Goal: Book appointment/travel/reservation

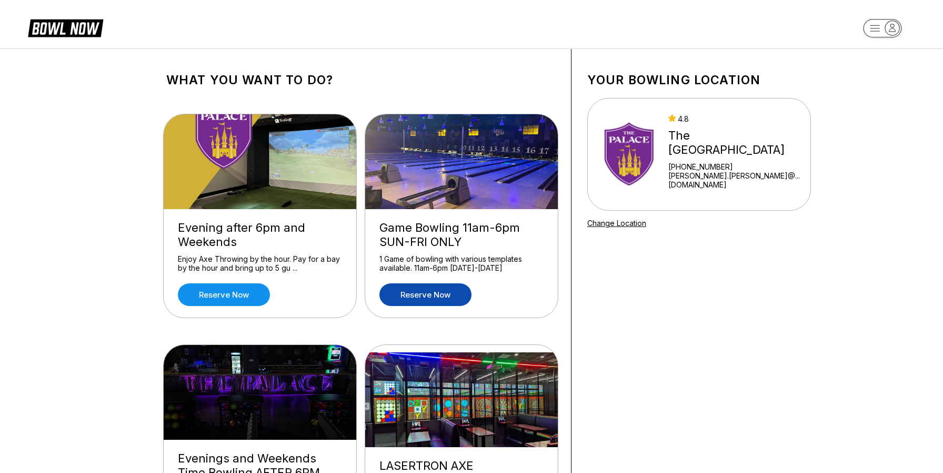
click at [430, 293] on link "Reserve now" at bounding box center [426, 294] width 92 height 23
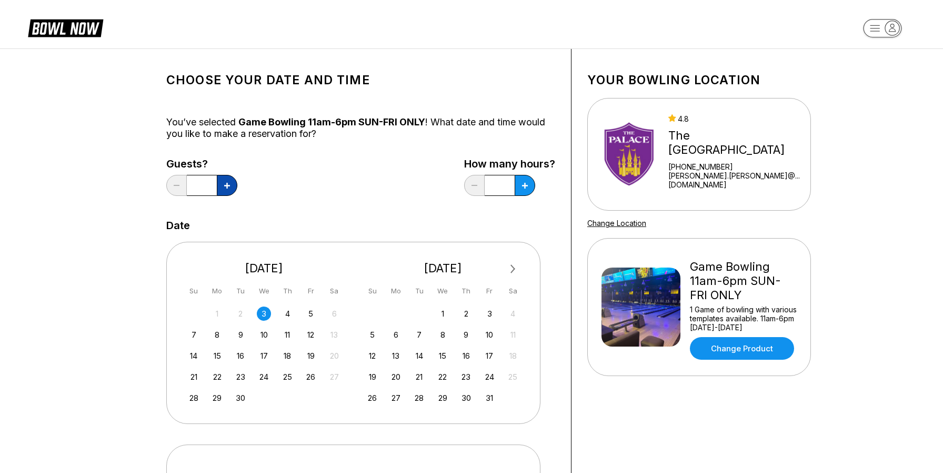
click at [226, 183] on icon at bounding box center [227, 186] width 6 height 6
type input "*"
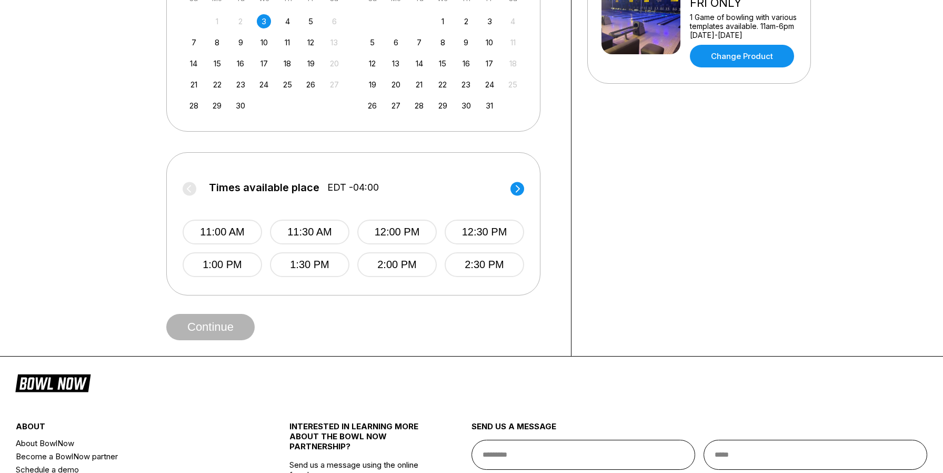
scroll to position [316, 0]
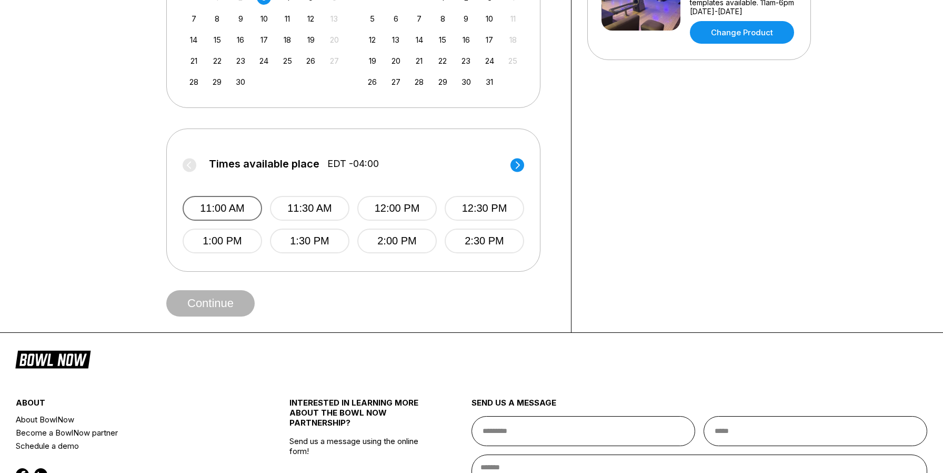
click at [228, 206] on button "11:00 AM" at bounding box center [222, 208] width 79 height 25
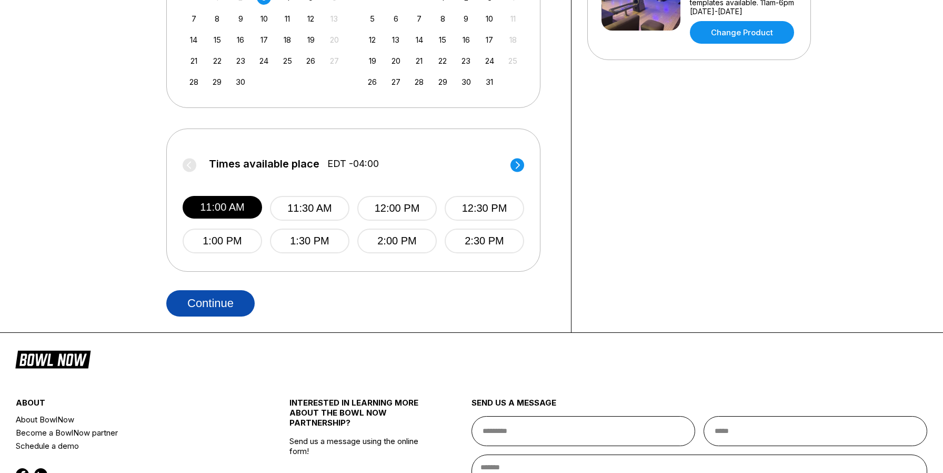
click at [227, 308] on button "Continue" at bounding box center [210, 303] width 88 height 26
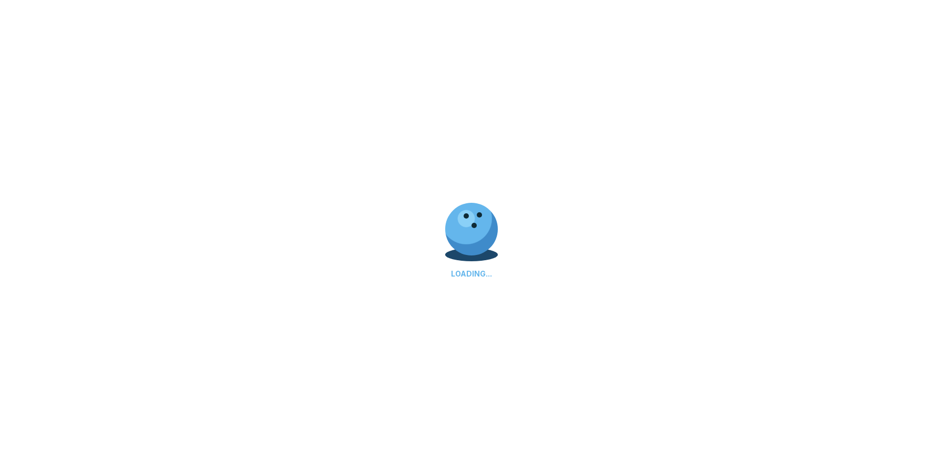
select select "**"
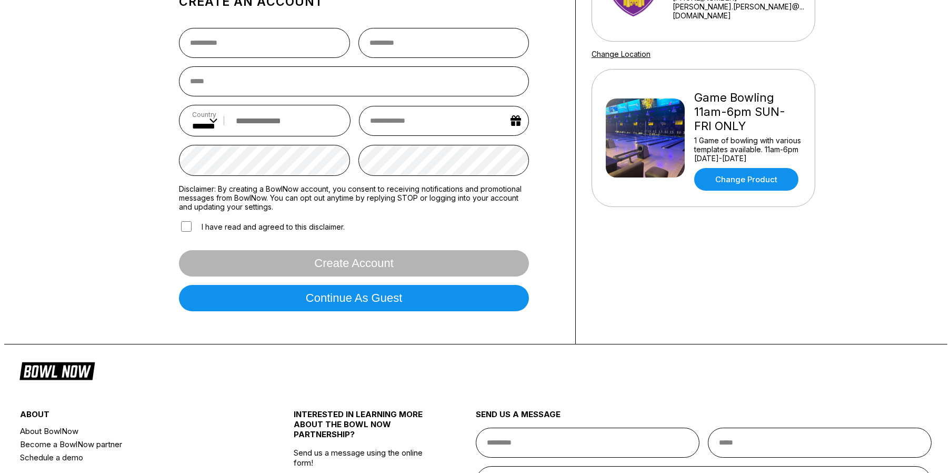
scroll to position [47, 0]
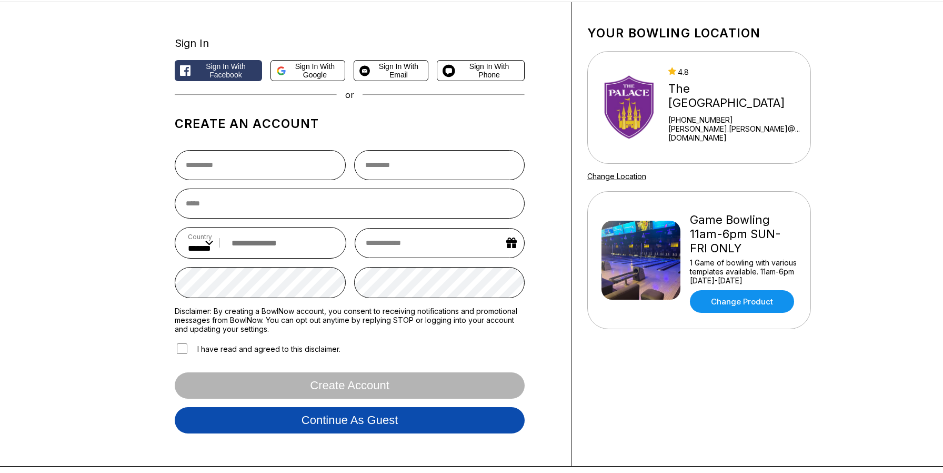
click at [291, 432] on button "Continue as guest" at bounding box center [350, 420] width 350 height 26
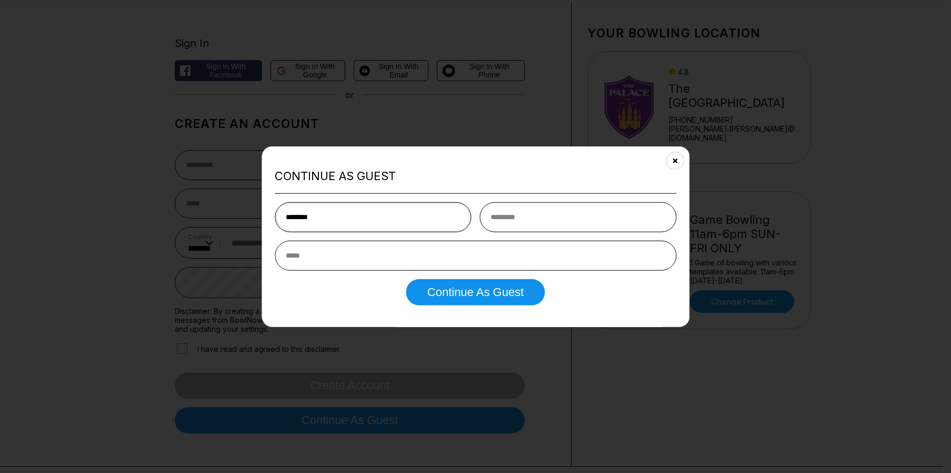
click at [366, 214] on input "********" at bounding box center [373, 217] width 197 height 30
type input "*******"
type input "******"
click at [371, 256] on input "email" at bounding box center [476, 255] width 402 height 30
click at [354, 260] on input "email" at bounding box center [476, 255] width 402 height 30
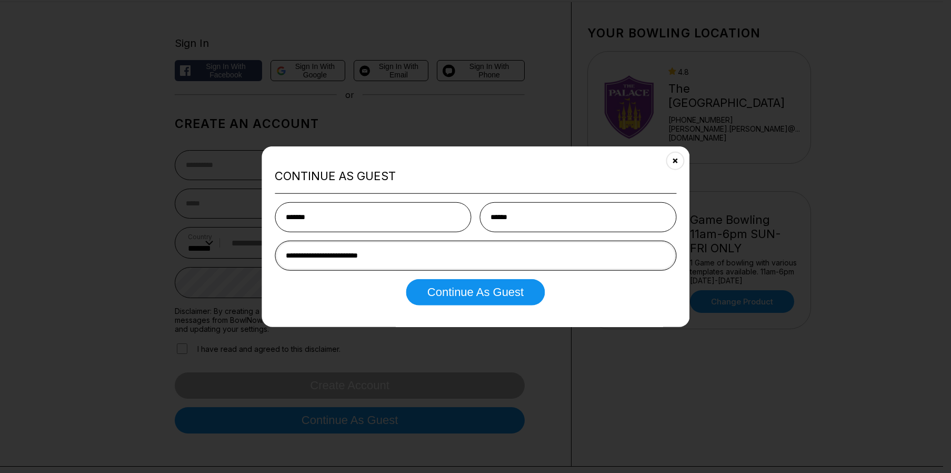
type input "**********"
click at [406, 278] on button "Continue as Guest" at bounding box center [475, 291] width 138 height 26
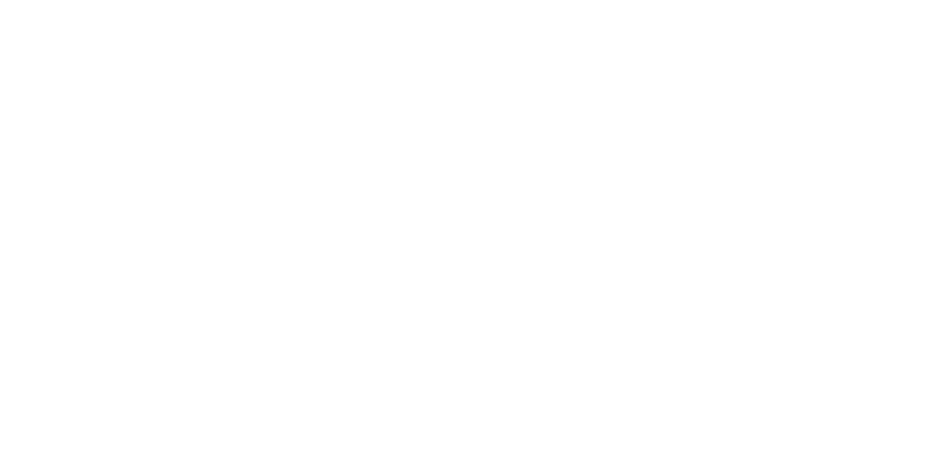
scroll to position [0, 0]
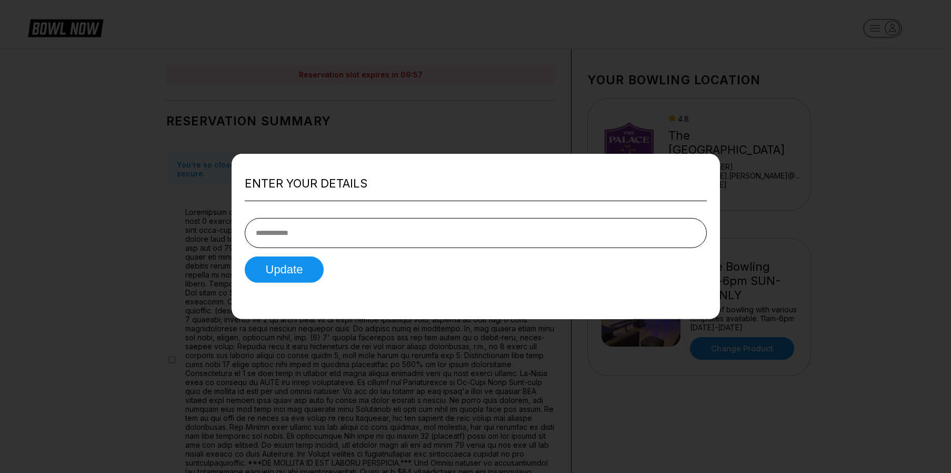
click at [306, 228] on input "tel" at bounding box center [476, 232] width 462 height 30
type input "**********"
click at [254, 268] on button "Update" at bounding box center [284, 269] width 79 height 26
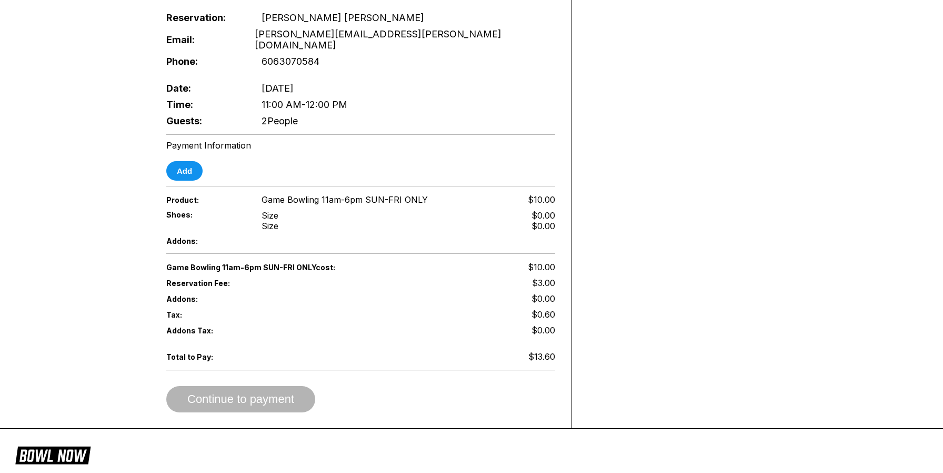
scroll to position [526, 0]
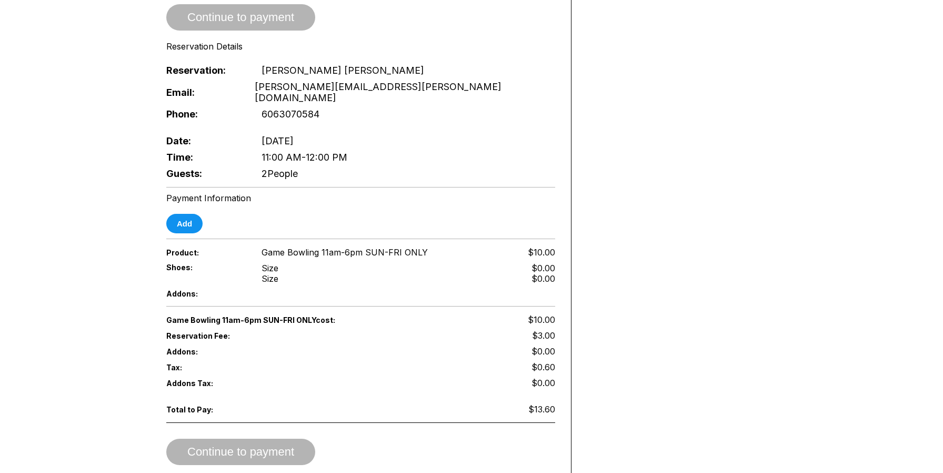
click at [371, 286] on div "Addons:" at bounding box center [360, 293] width 389 height 14
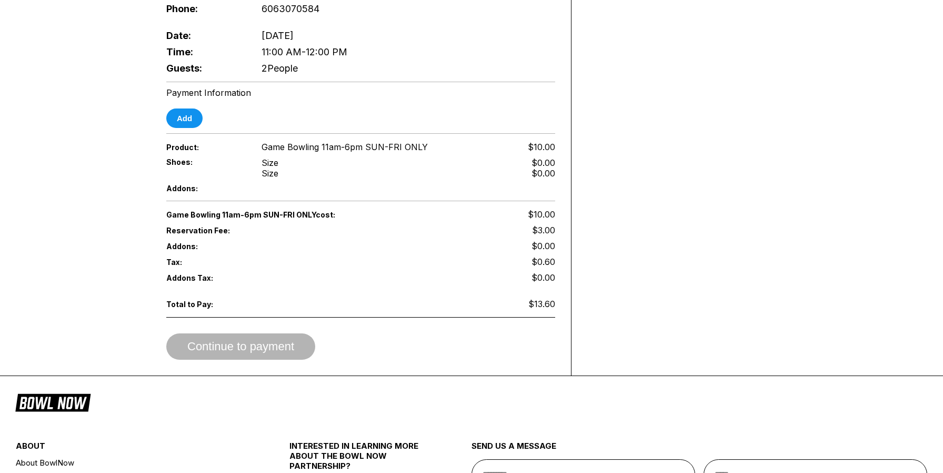
scroll to position [614, 0]
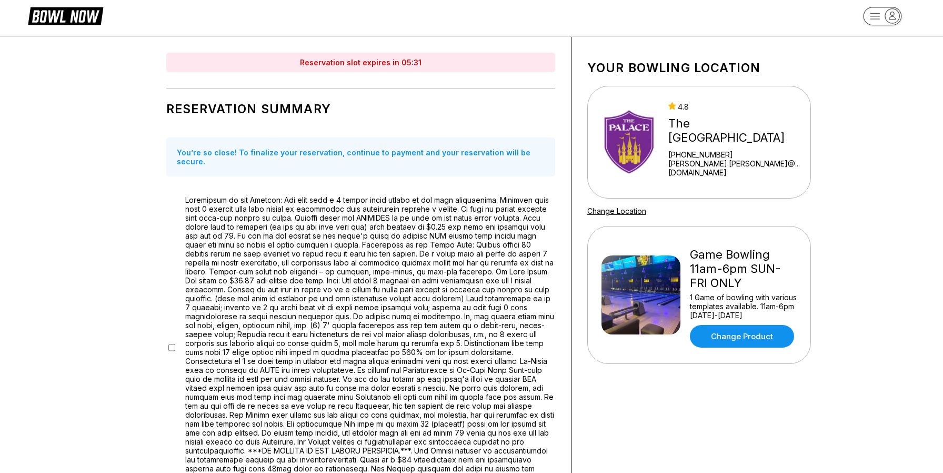
scroll to position [0, 0]
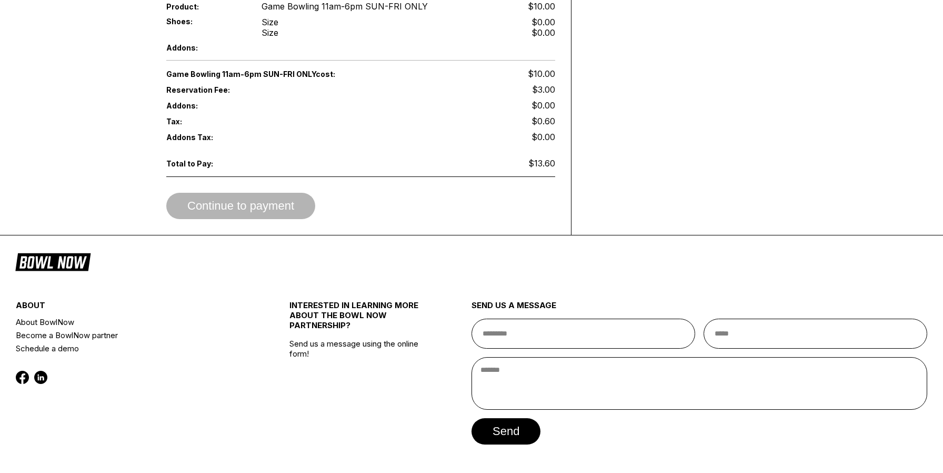
drag, startPoint x: 322, startPoint y: 209, endPoint x: 451, endPoint y: 428, distance: 254.4
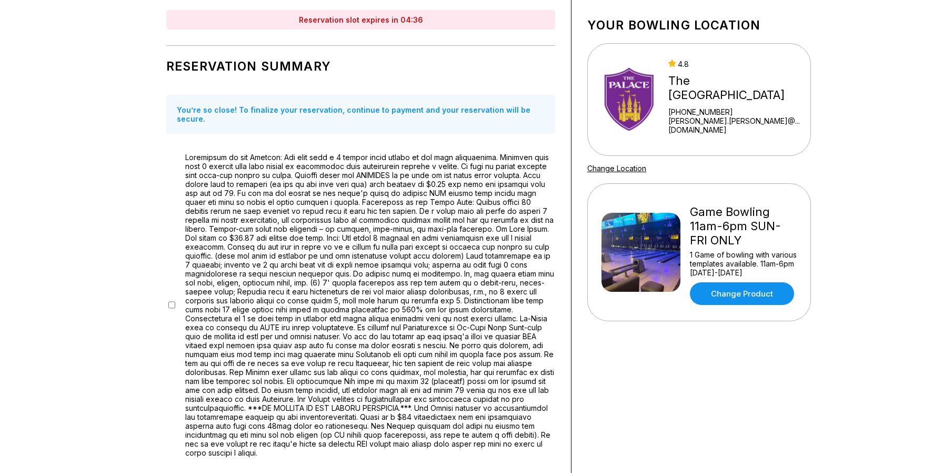
scroll to position [105, 0]
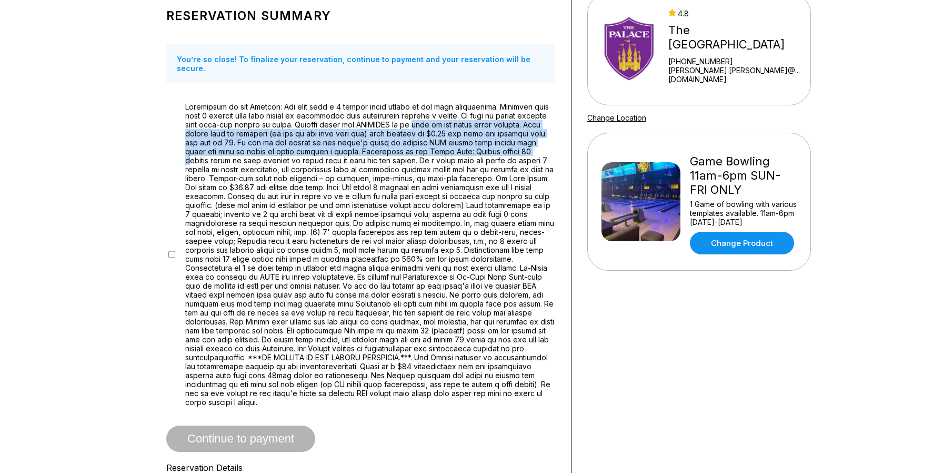
drag, startPoint x: 415, startPoint y: 120, endPoint x: 478, endPoint y: 145, distance: 67.3
click at [478, 145] on span at bounding box center [370, 254] width 370 height 304
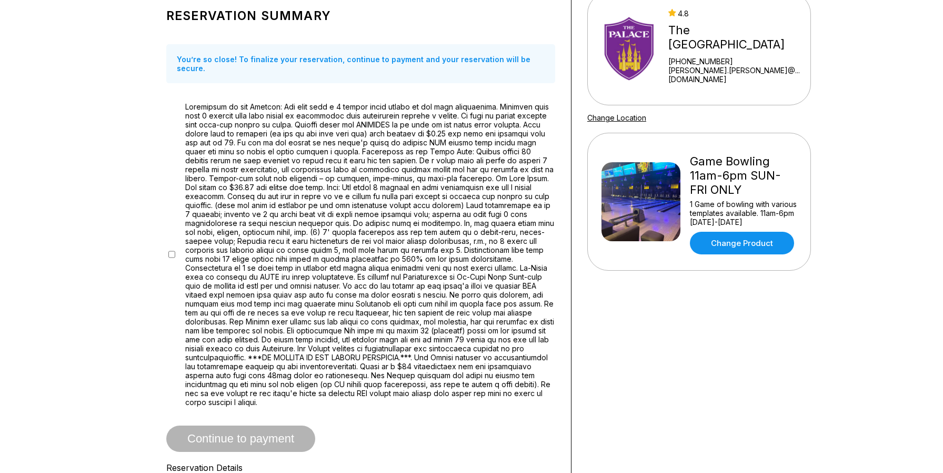
click at [447, 240] on span at bounding box center [370, 254] width 370 height 304
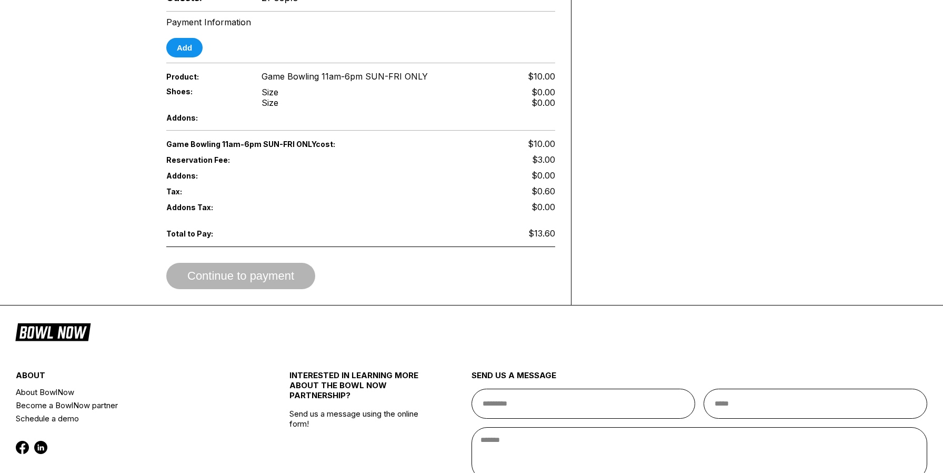
scroll to position [737, 0]
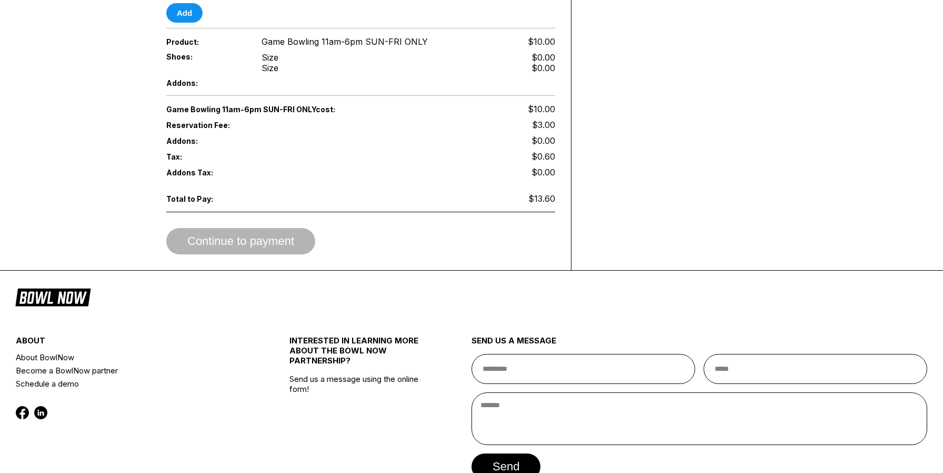
click at [479, 228] on div "Continue to payment" at bounding box center [360, 241] width 389 height 26
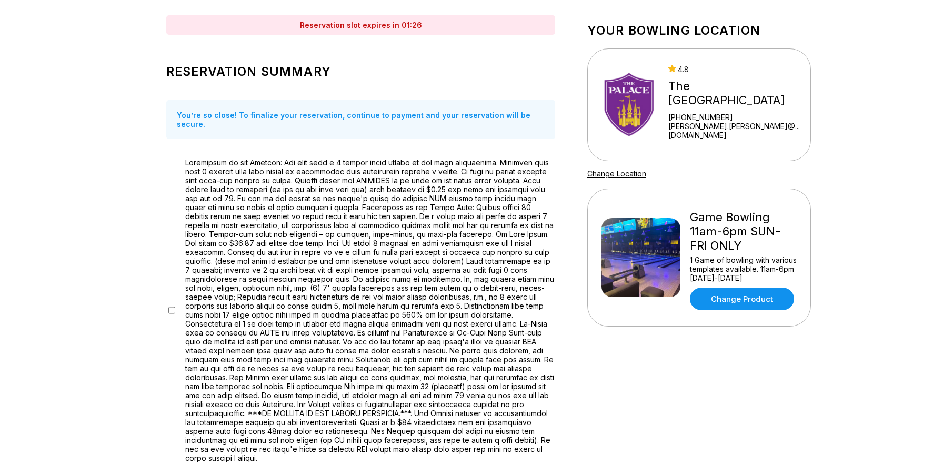
scroll to position [0, 0]
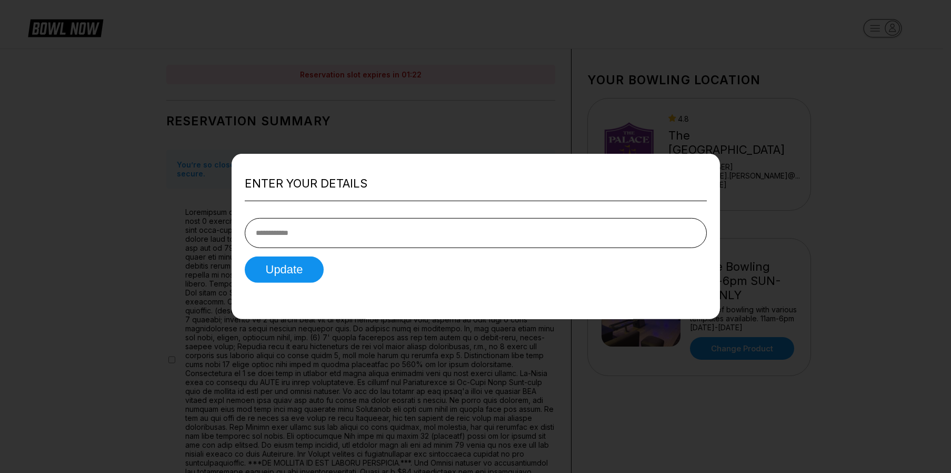
click at [314, 238] on input "tel" at bounding box center [476, 232] width 462 height 30
type input "**********"
click at [307, 270] on button "Update" at bounding box center [284, 269] width 79 height 26
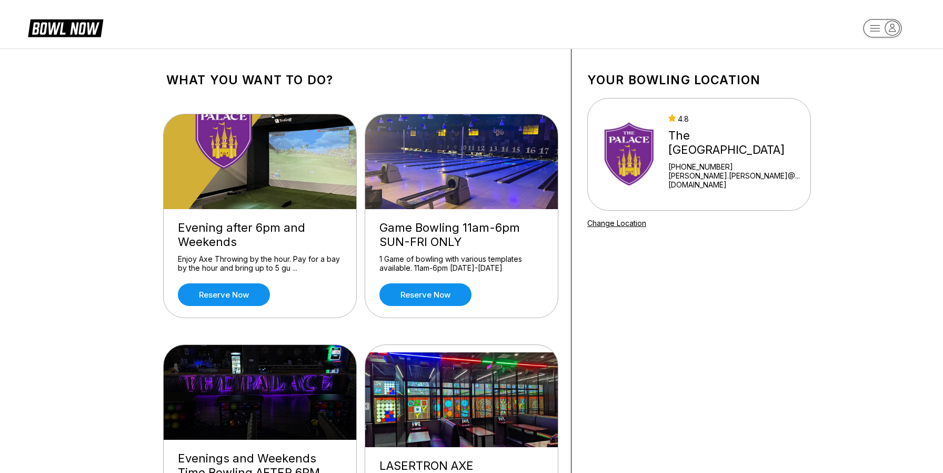
click at [699, 328] on div "Your bowling location 4.8 The Palace Family Entertainment Center +16068620761 a…" at bounding box center [699, 330] width 255 height 562
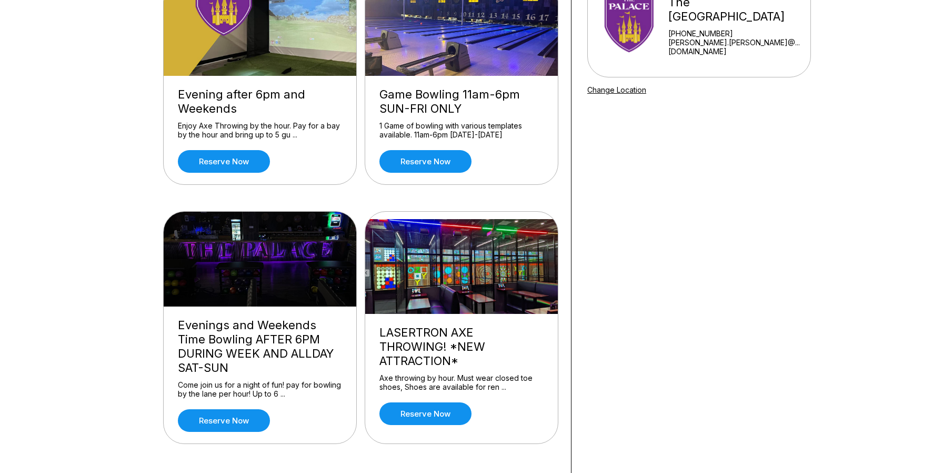
scroll to position [211, 0]
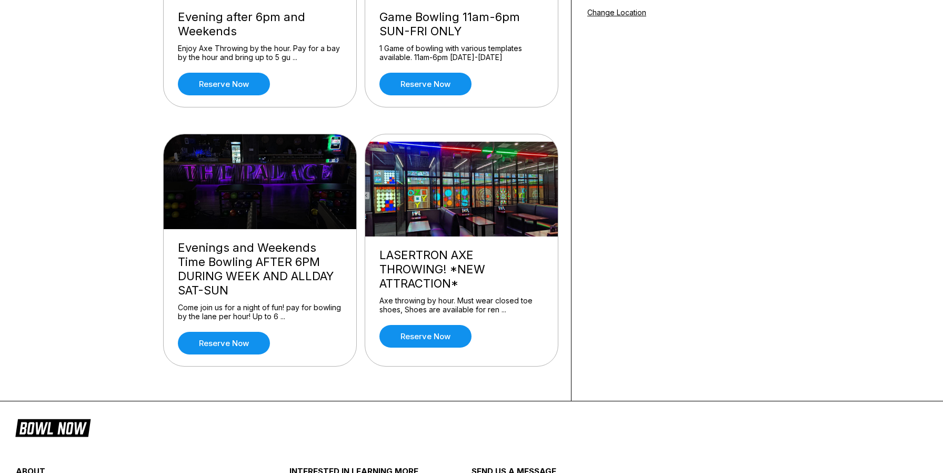
click at [330, 375] on div "Evening after 6pm and Weekends Enjoy Axe Throwing by the hour. Pay for a bay by…" at bounding box center [360, 135] width 389 height 497
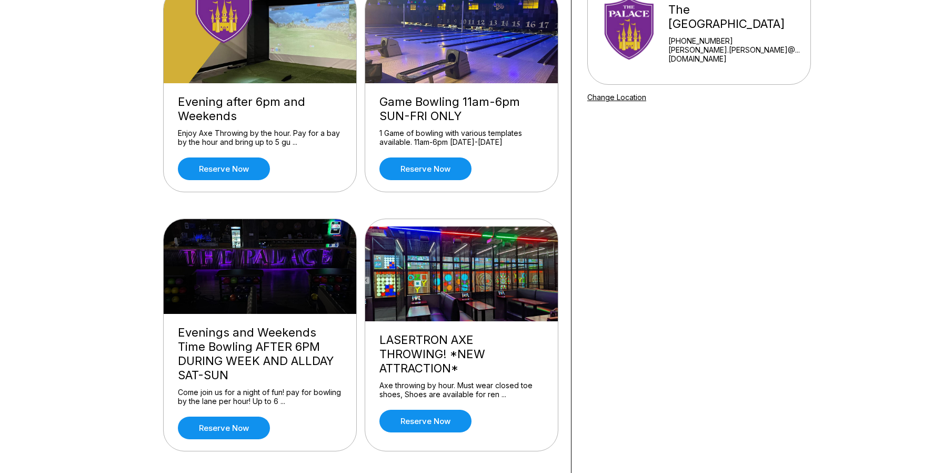
scroll to position [0, 0]
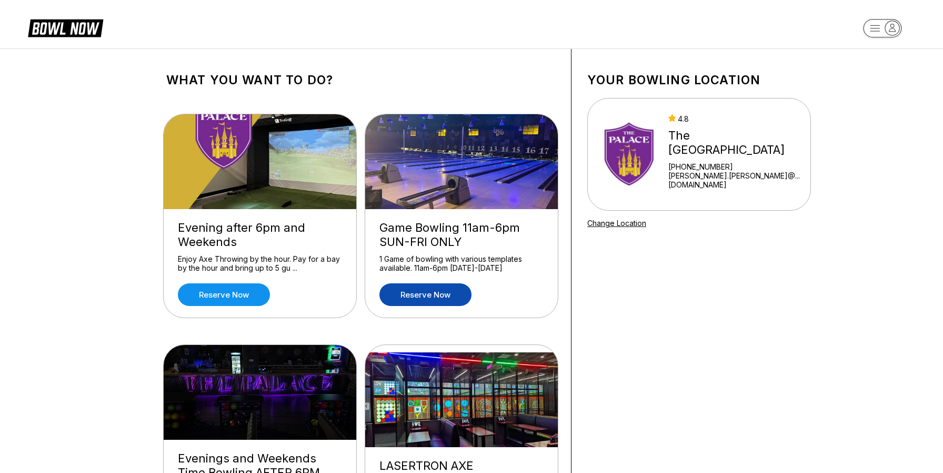
click at [425, 303] on link "Reserve now" at bounding box center [426, 294] width 92 height 23
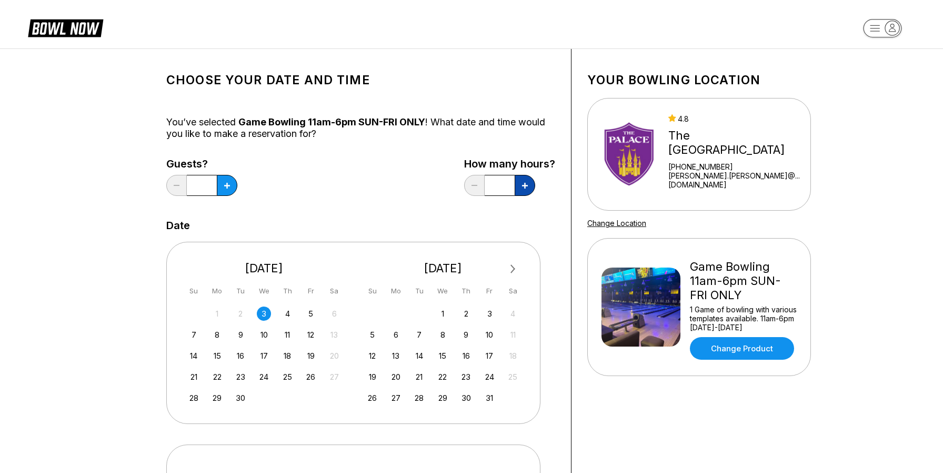
click at [523, 192] on button at bounding box center [525, 185] width 21 height 21
type input "*"
click at [441, 196] on div "Guests? * How many hours? *" at bounding box center [360, 179] width 389 height 43
click at [325, 193] on div "Guests? * How many hours? *" at bounding box center [360, 179] width 389 height 43
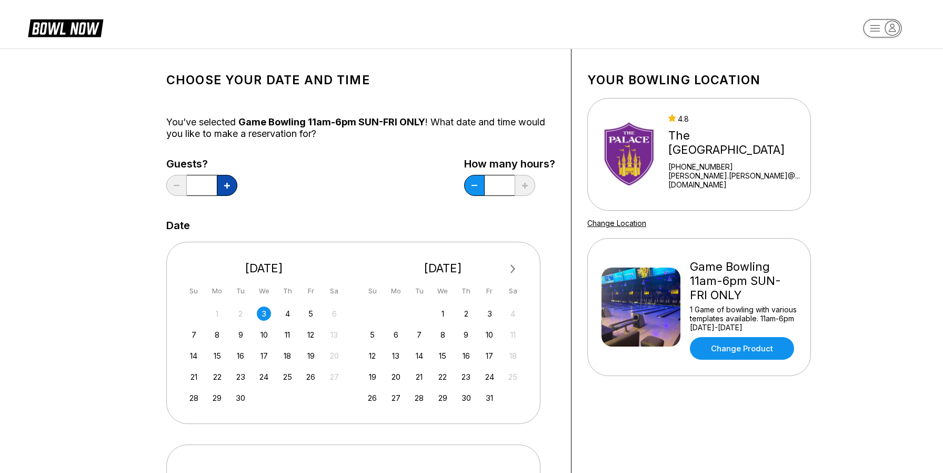
click at [231, 180] on button at bounding box center [227, 185] width 21 height 21
type input "*"
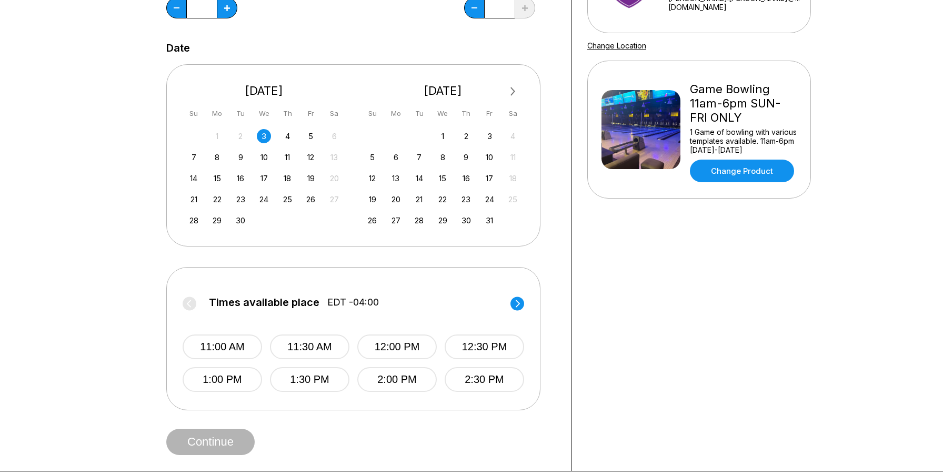
scroll to position [368, 0]
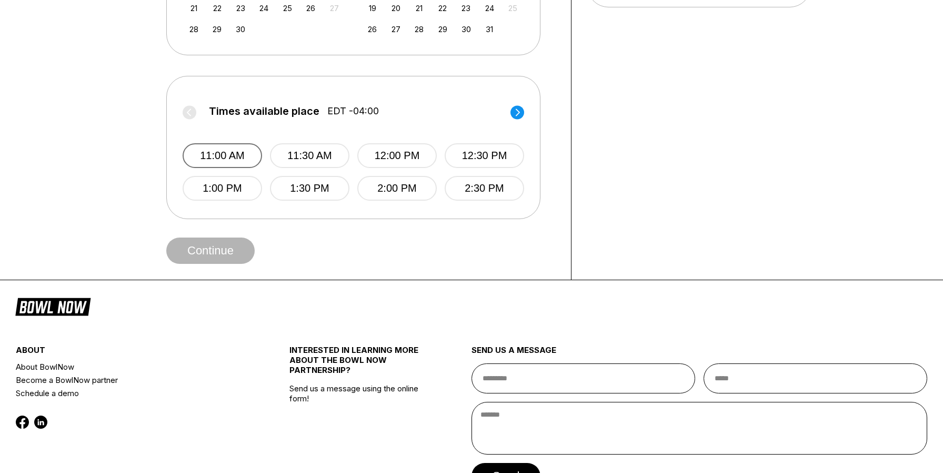
click at [226, 158] on button "11:00 AM" at bounding box center [222, 155] width 79 height 25
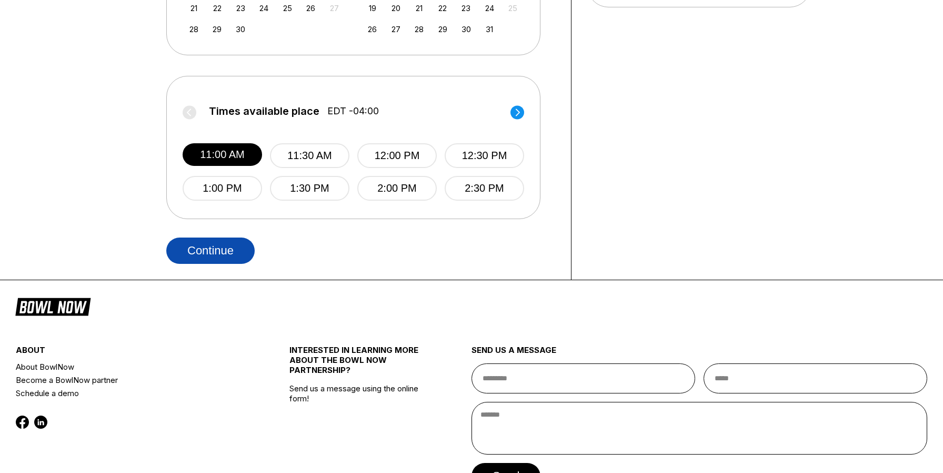
click at [235, 253] on button "Continue" at bounding box center [210, 250] width 88 height 26
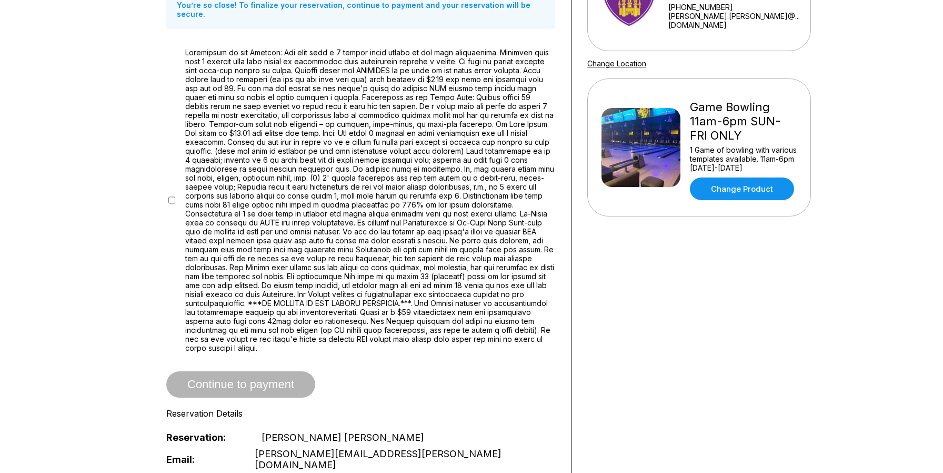
scroll to position [526, 0]
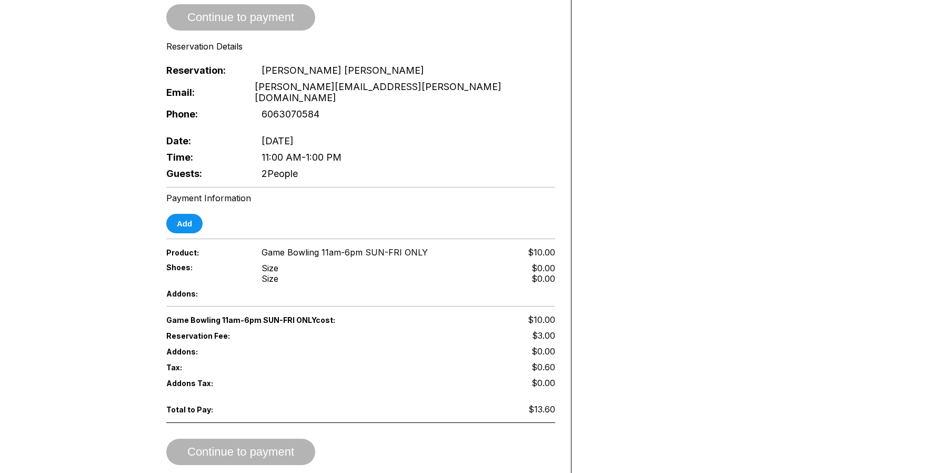
click at [503, 244] on div "Product: Game Bowling 11am-6pm SUN-FRI ONLY $10.00" at bounding box center [360, 252] width 389 height 16
click at [177, 289] on span "Addons:" at bounding box center [205, 293] width 78 height 9
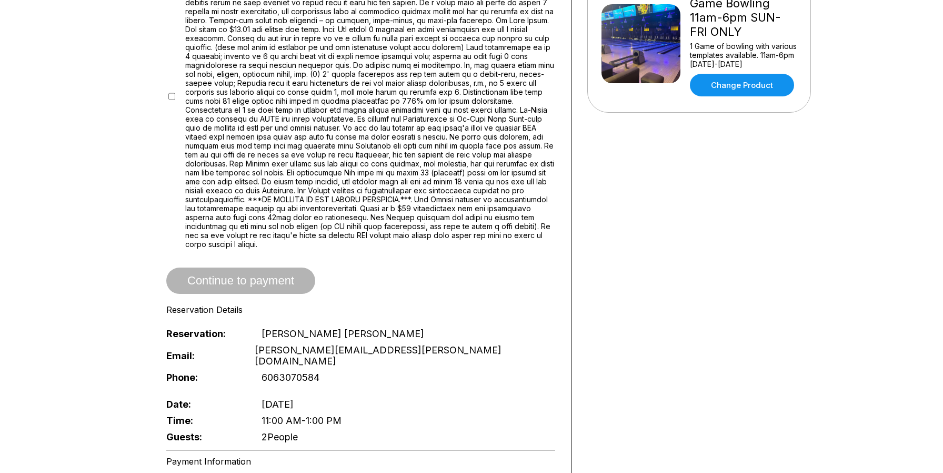
scroll to position [0, 0]
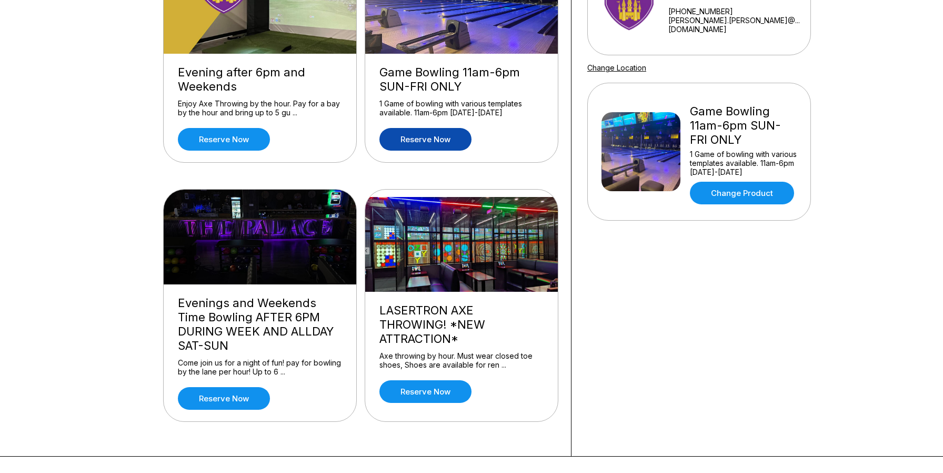
scroll to position [211, 0]
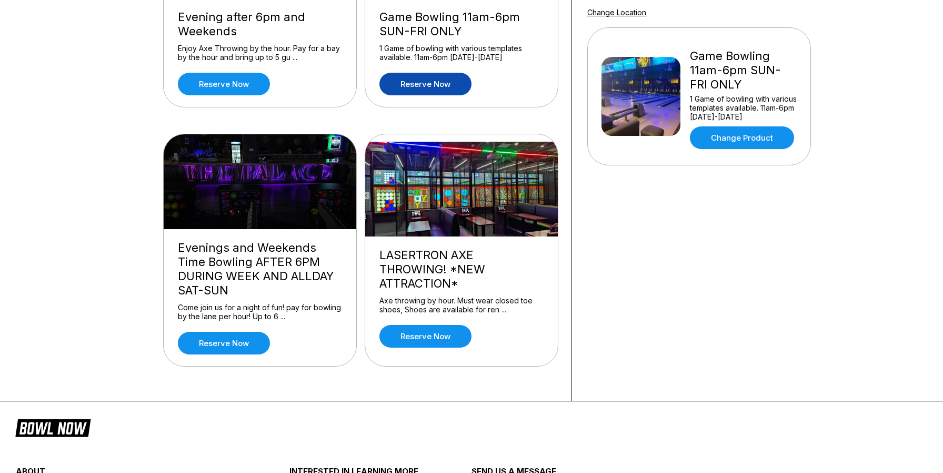
click at [450, 195] on img at bounding box center [462, 189] width 194 height 95
click at [421, 296] on div "Axe throwing by hour. Must wear closed toe shoes, Shoes are available for ren .…" at bounding box center [462, 305] width 164 height 18
click at [434, 337] on link "Reserve now" at bounding box center [426, 336] width 92 height 23
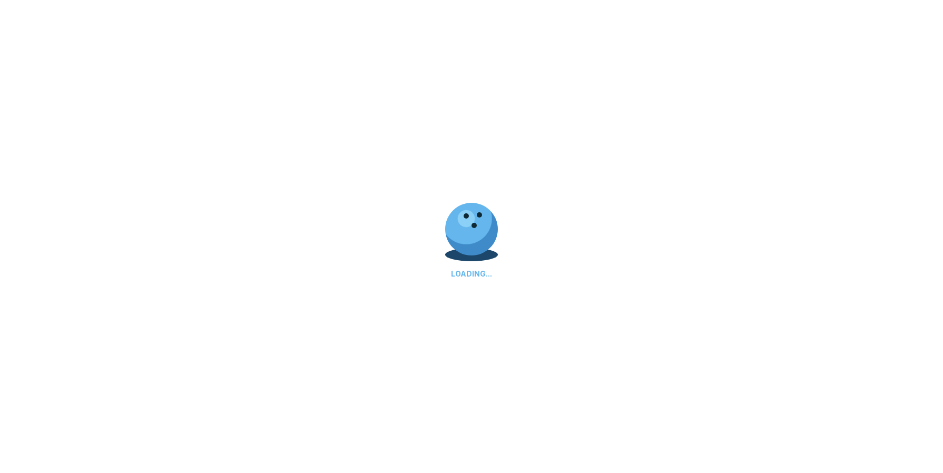
scroll to position [0, 0]
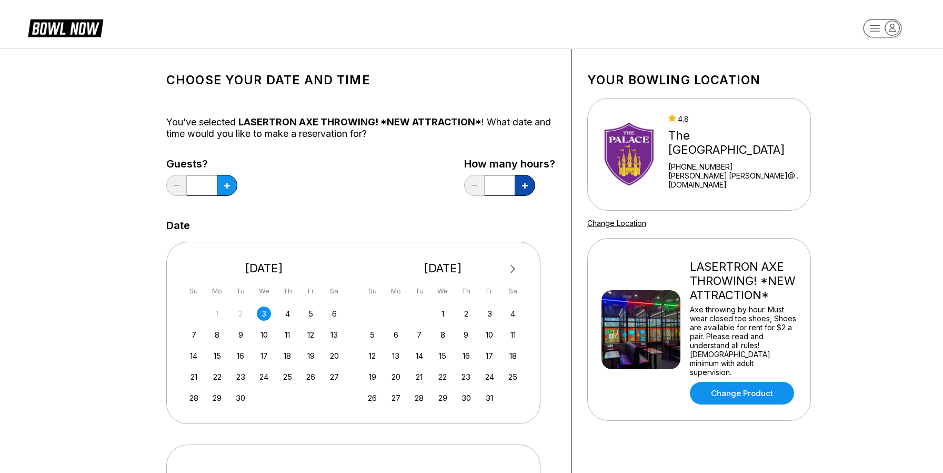
click at [523, 184] on icon at bounding box center [525, 186] width 6 height 6
type input "****"
click at [228, 187] on icon at bounding box center [227, 186] width 6 height 6
type input "*"
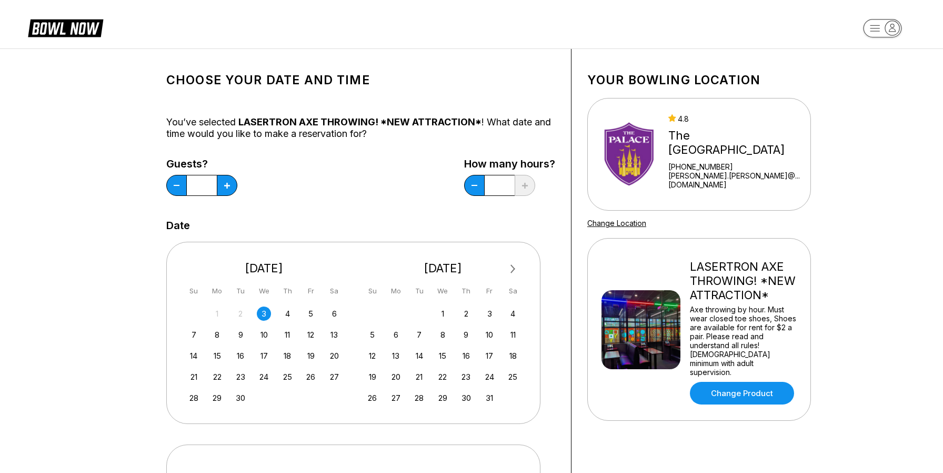
click at [332, 185] on div "Guests? * How many hours? ****" at bounding box center [360, 179] width 389 height 43
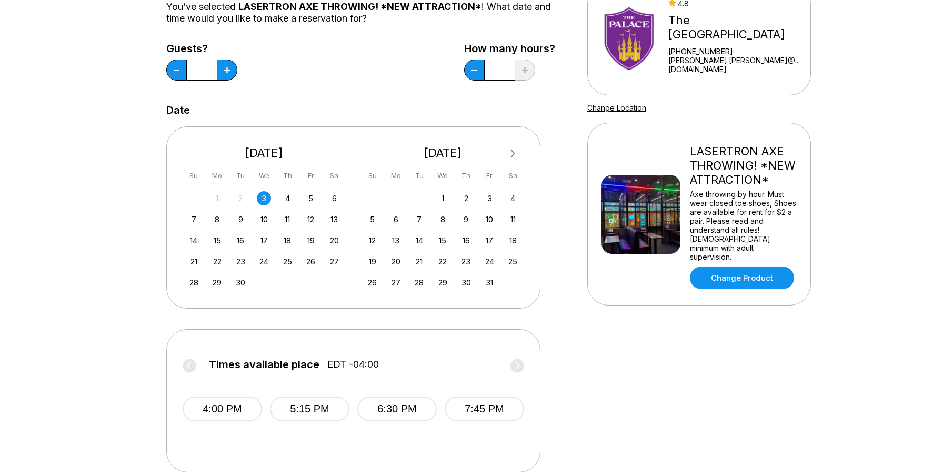
scroll to position [211, 0]
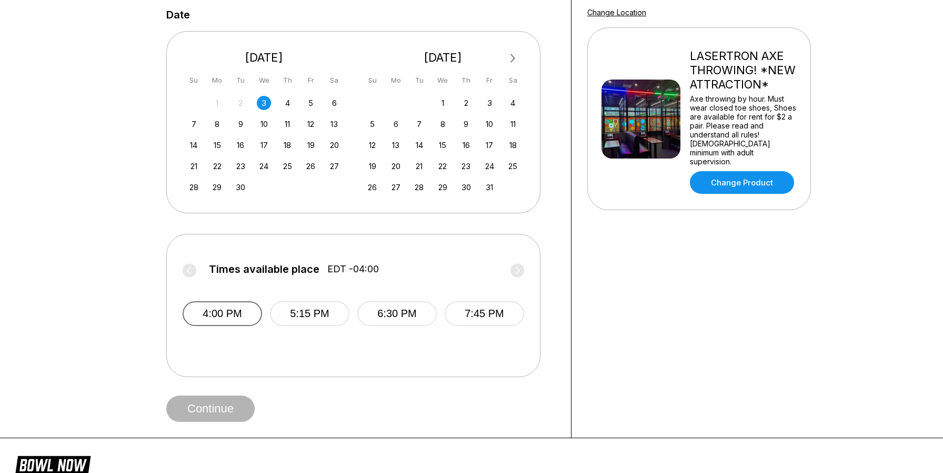
click at [231, 316] on button "4:00 PM" at bounding box center [222, 313] width 79 height 25
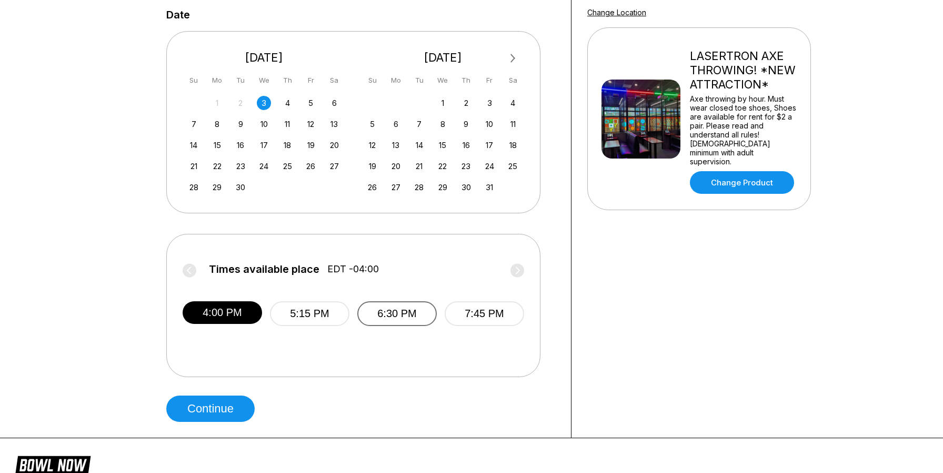
click at [412, 305] on button "6:30 PM" at bounding box center [396, 313] width 79 height 25
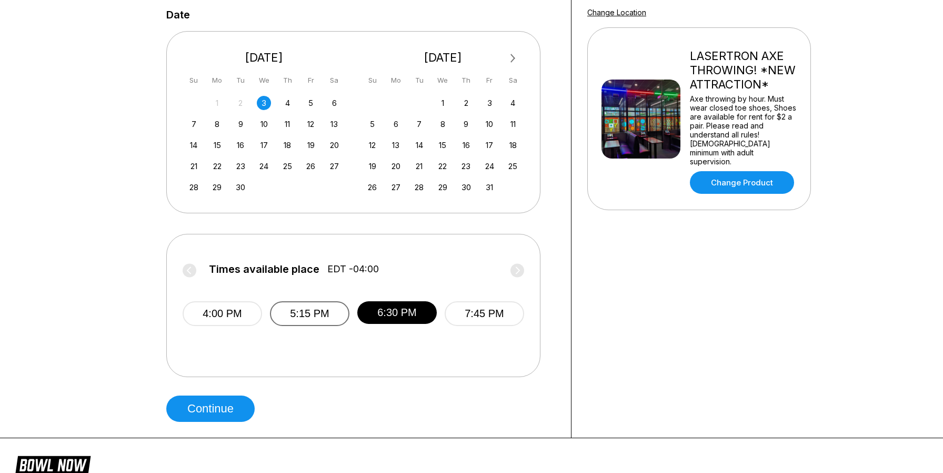
click at [288, 316] on button "5:15 PM" at bounding box center [309, 313] width 79 height 25
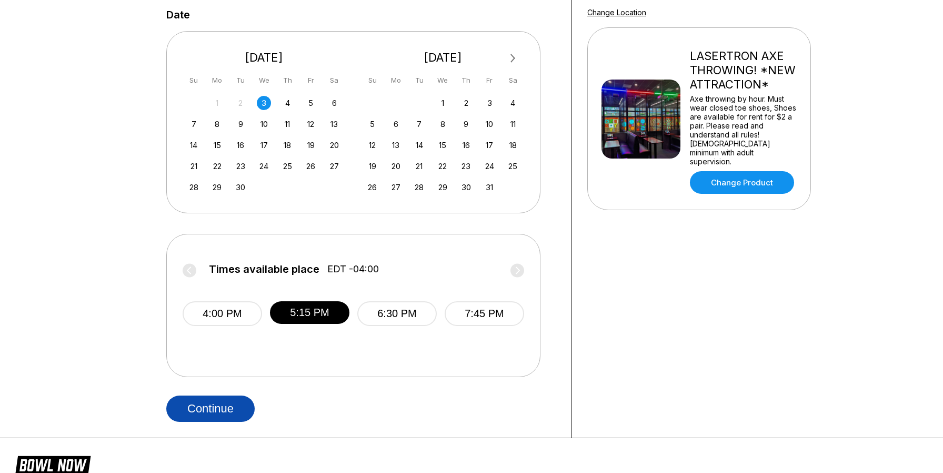
click at [216, 400] on button "Continue" at bounding box center [210, 408] width 88 height 26
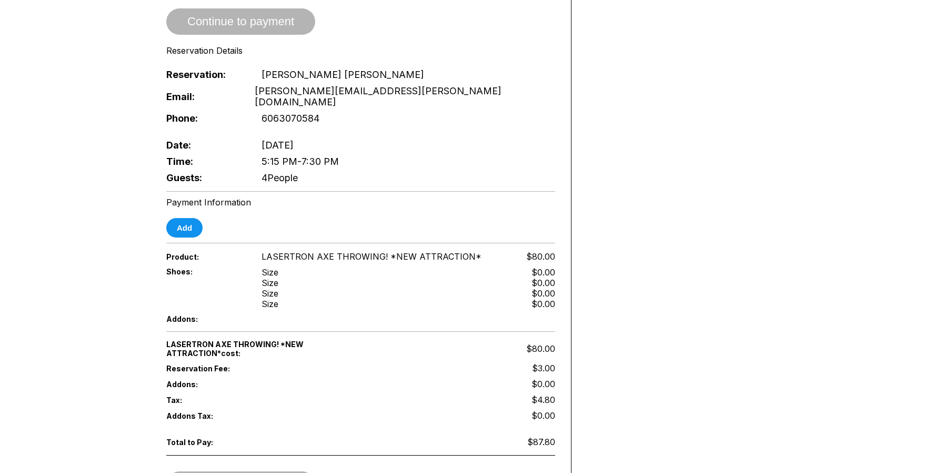
scroll to position [526, 0]
